Goal: Book appointment/travel/reservation

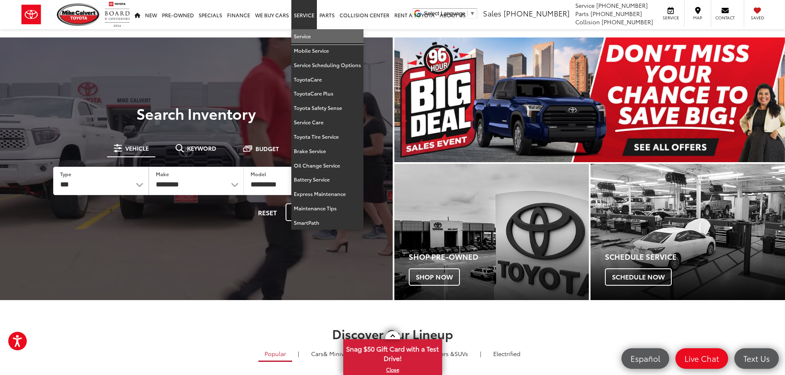
drag, startPoint x: 300, startPoint y: 37, endPoint x: 371, endPoint y: 84, distance: 85.2
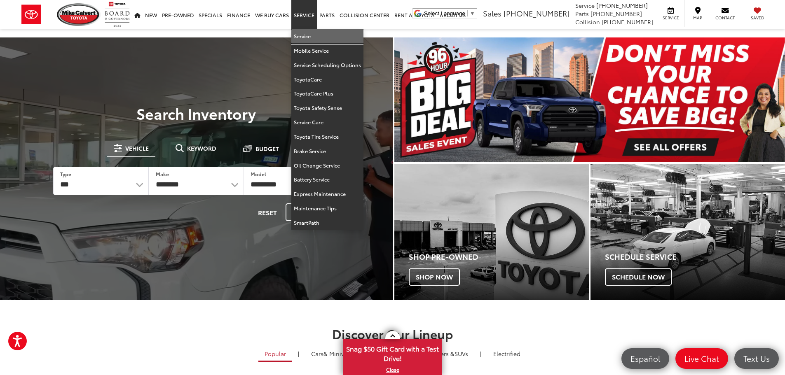
click at [300, 37] on link "Service" at bounding box center [327, 36] width 72 height 14
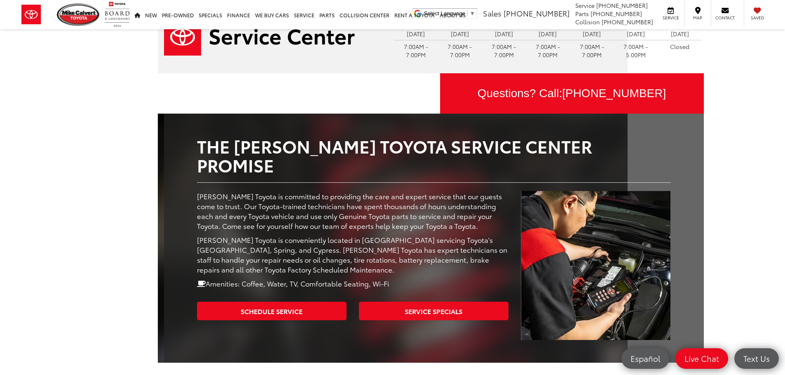
scroll to position [41, 0]
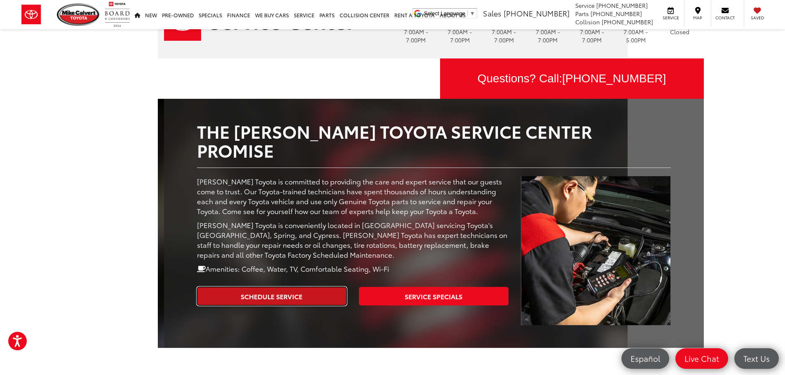
click at [311, 287] on link "Schedule Service" at bounding box center [272, 296] width 150 height 19
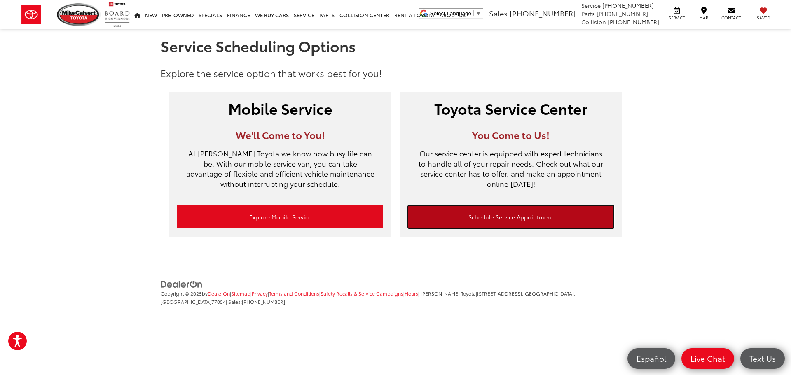
click at [513, 219] on link "Schedule Service Appointment" at bounding box center [511, 217] width 206 height 23
